Goal: Use online tool/utility: Utilize a website feature to perform a specific function

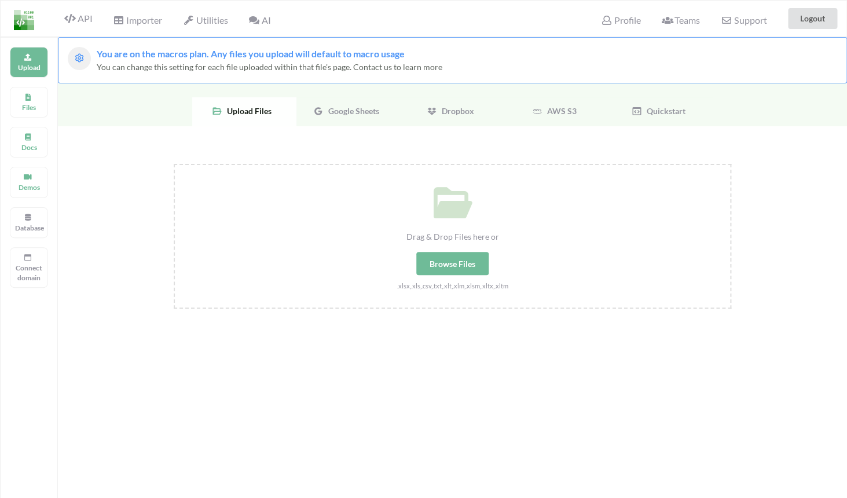
click at [274, 20] on div "AI" at bounding box center [259, 18] width 37 height 25
click at [264, 21] on span "AI" at bounding box center [259, 19] width 22 height 11
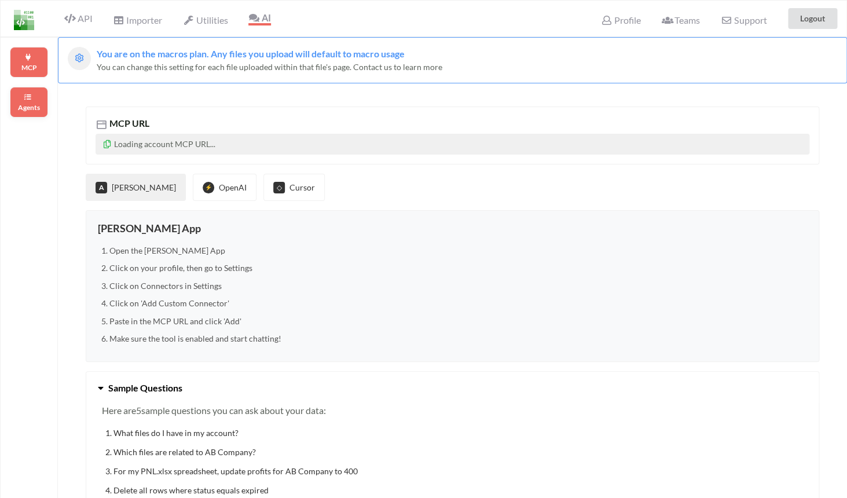
click at [26, 107] on p "Agents" at bounding box center [29, 107] width 28 height 10
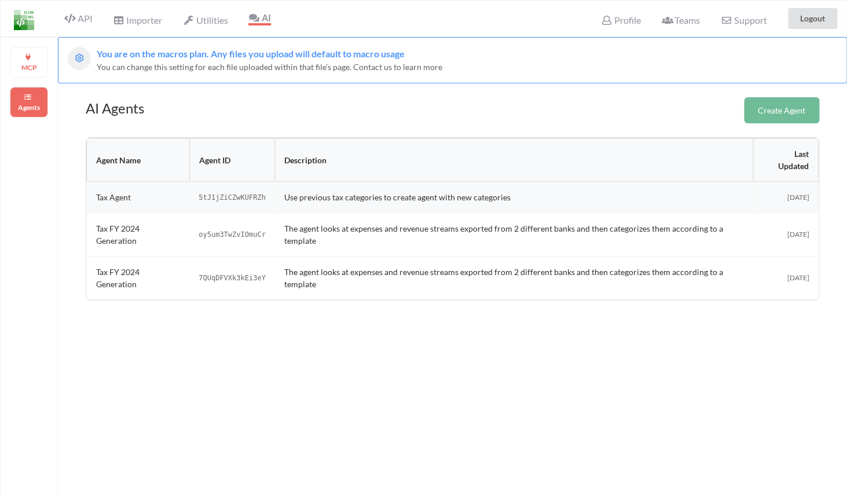
click at [390, 207] on td "Use previous tax categories to create agent with new categories" at bounding box center [514, 197] width 478 height 31
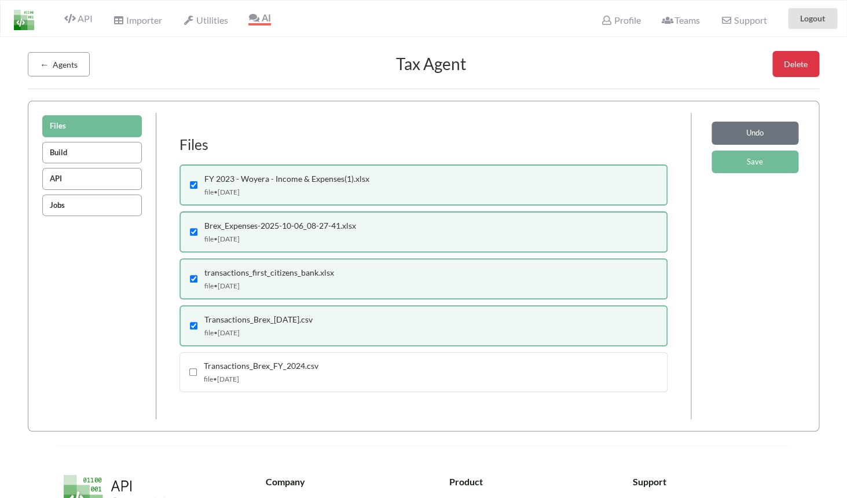
click at [72, 178] on button "API" at bounding box center [92, 179] width 100 height 22
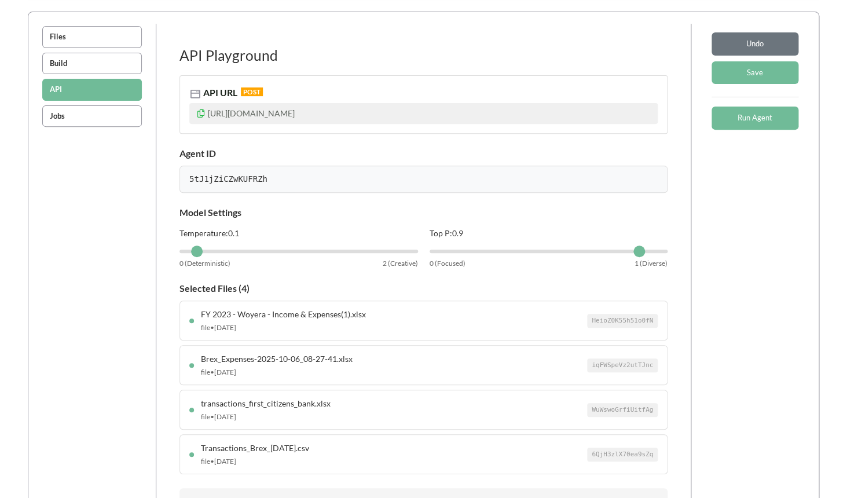
scroll to position [89, 0]
click at [121, 124] on button "Jobs" at bounding box center [92, 117] width 100 height 22
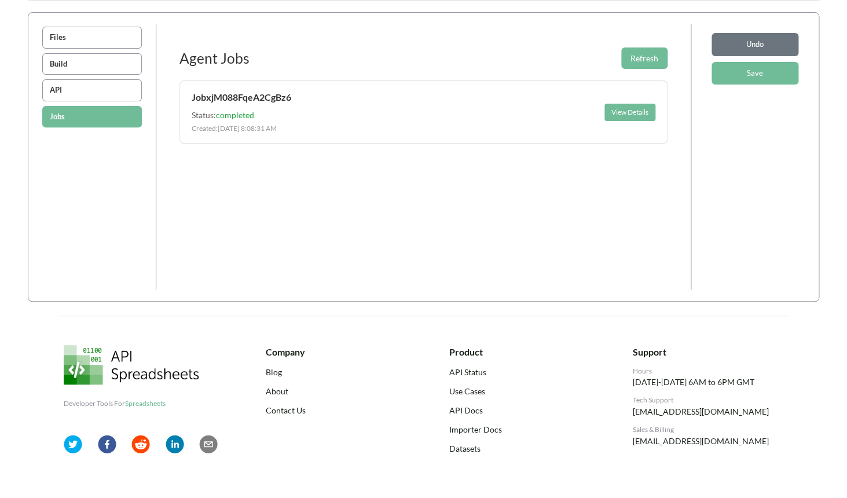
click at [120, 88] on button "API" at bounding box center [92, 90] width 100 height 22
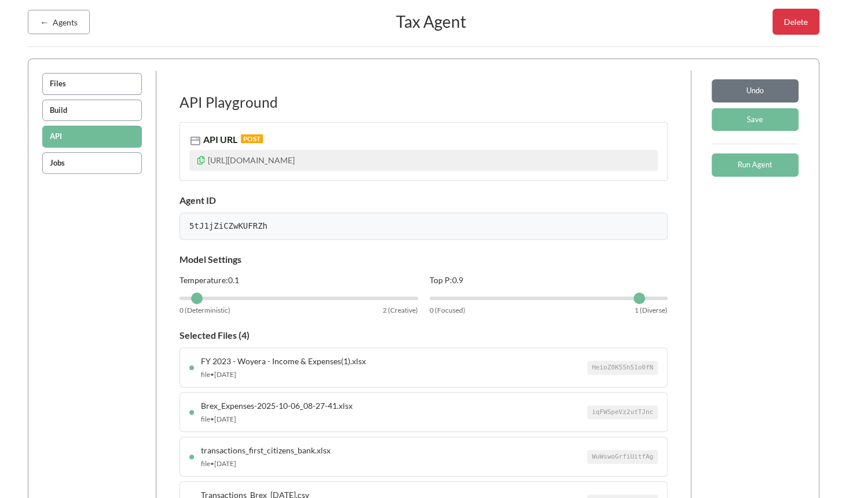
scroll to position [38, 0]
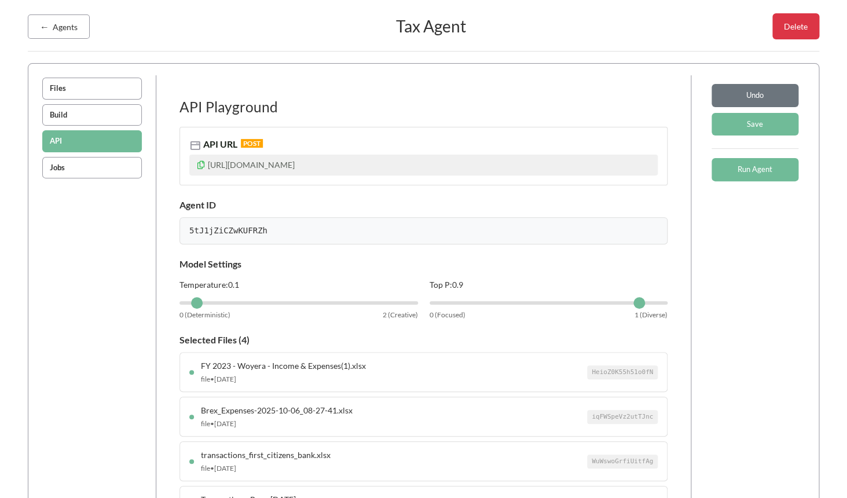
click at [95, 84] on button "Files" at bounding box center [92, 89] width 100 height 22
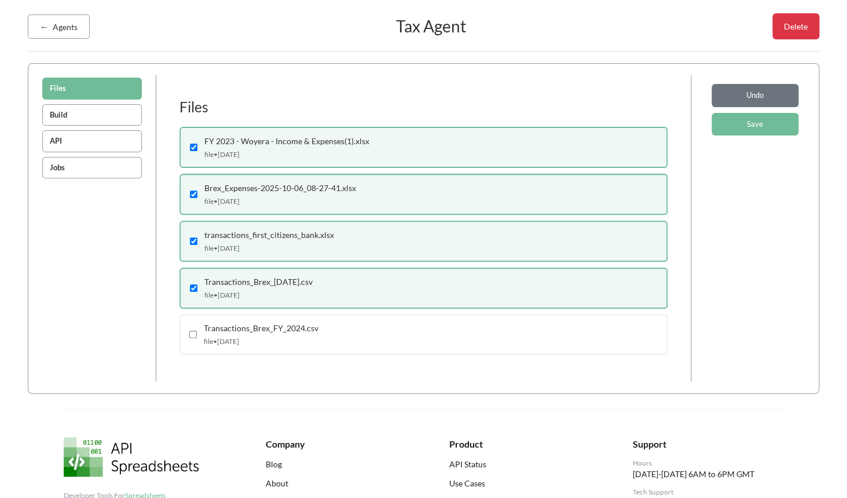
click at [93, 104] on button "Build" at bounding box center [92, 115] width 100 height 22
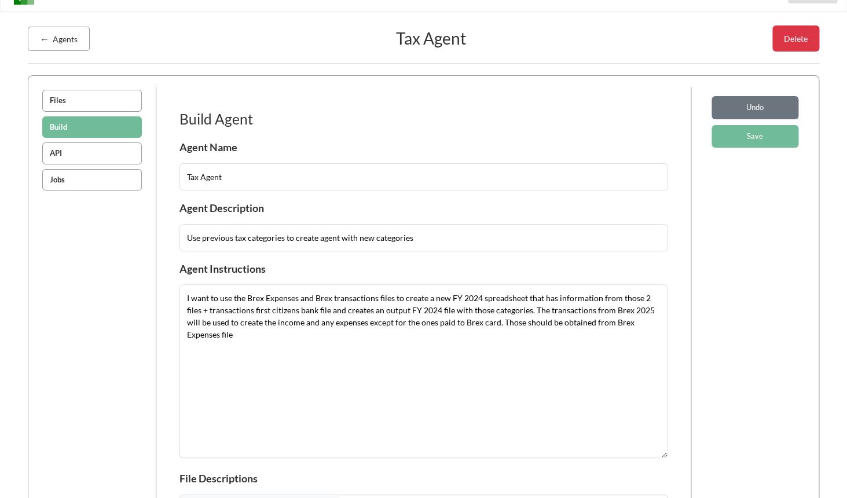
scroll to position [0, 0]
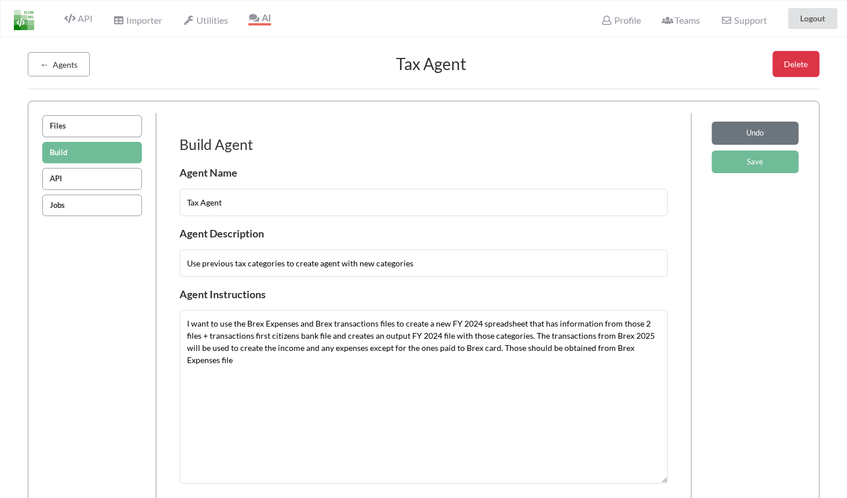
click at [66, 176] on button "API" at bounding box center [92, 179] width 100 height 22
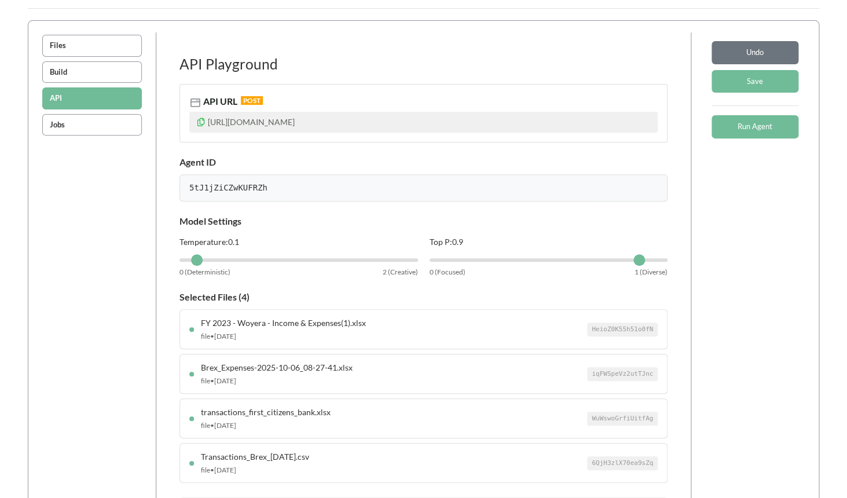
scroll to position [71, 0]
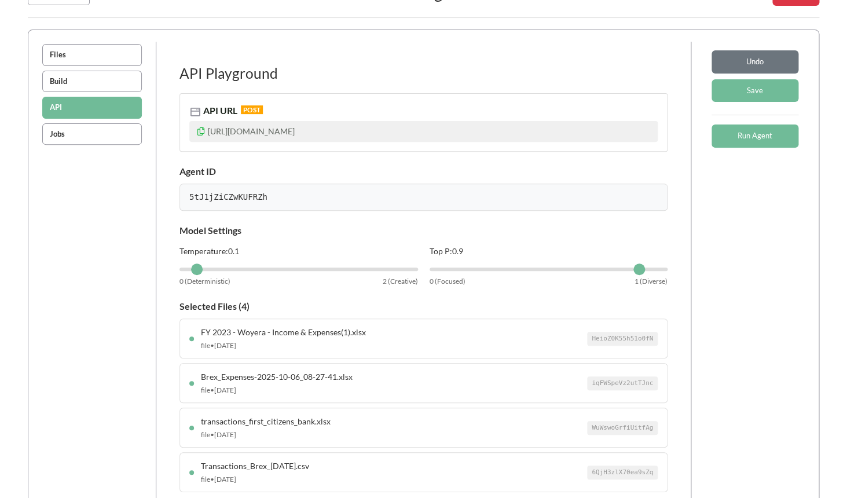
click at [74, 127] on button "Jobs" at bounding box center [92, 134] width 100 height 22
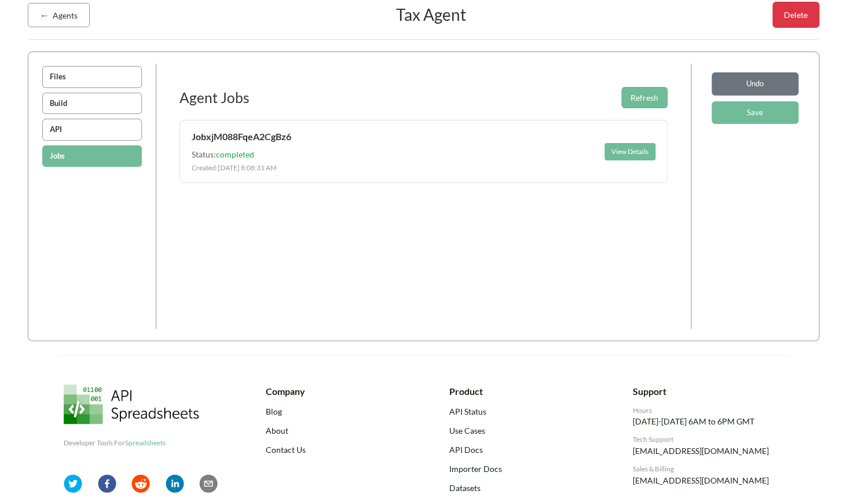
scroll to position [42, 0]
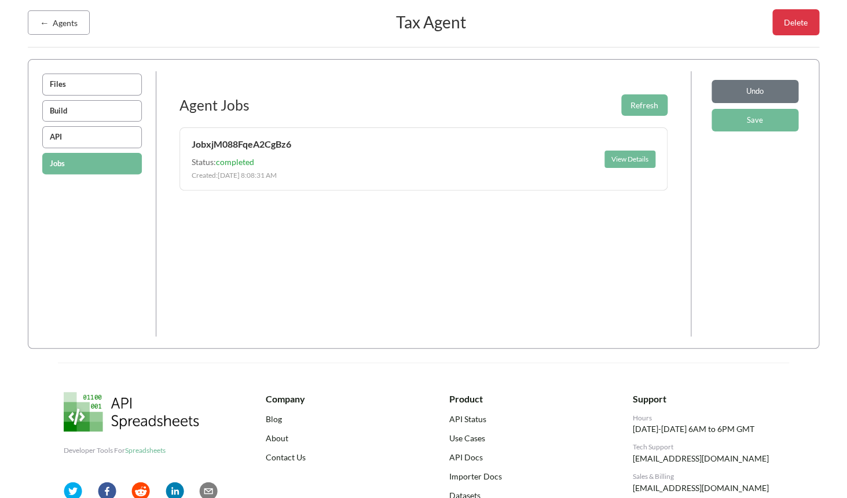
click at [107, 135] on button "API" at bounding box center [92, 137] width 100 height 22
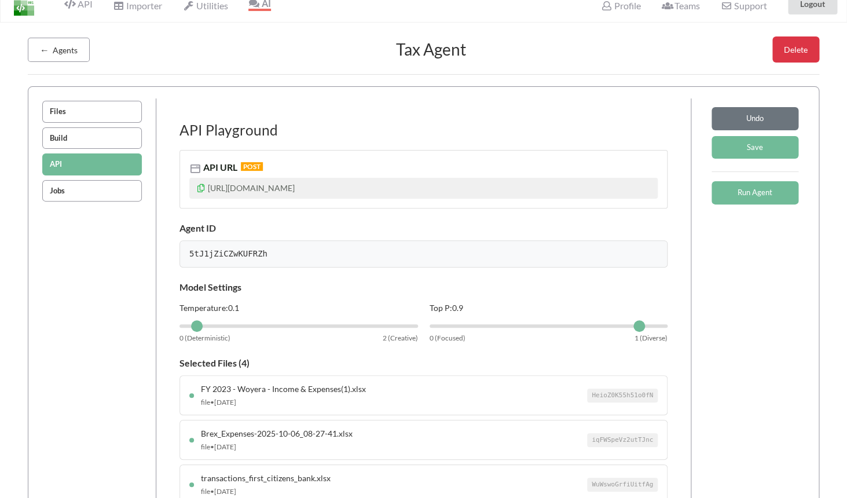
scroll to position [16, 0]
